Goal: Find specific page/section: Find specific page/section

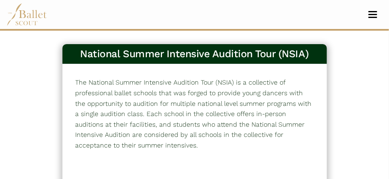
click at [19, 18] on img at bounding box center [27, 14] width 41 height 22
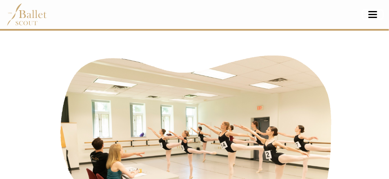
click at [377, 15] on button "Toggle navigation" at bounding box center [373, 15] width 19 height 8
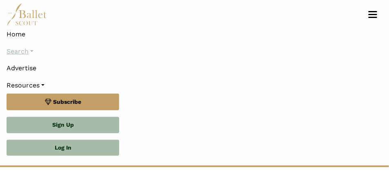
click at [36, 48] on link "Search" at bounding box center [195, 51] width 376 height 17
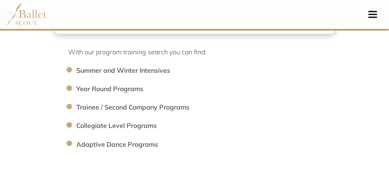
scroll to position [173, 0]
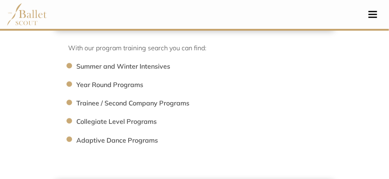
click at [76, 102] on li "Trainee / Second Company Programs" at bounding box center [209, 103] width 267 height 11
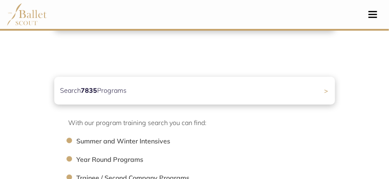
scroll to position [0, 0]
